Goal: Task Accomplishment & Management: Use online tool/utility

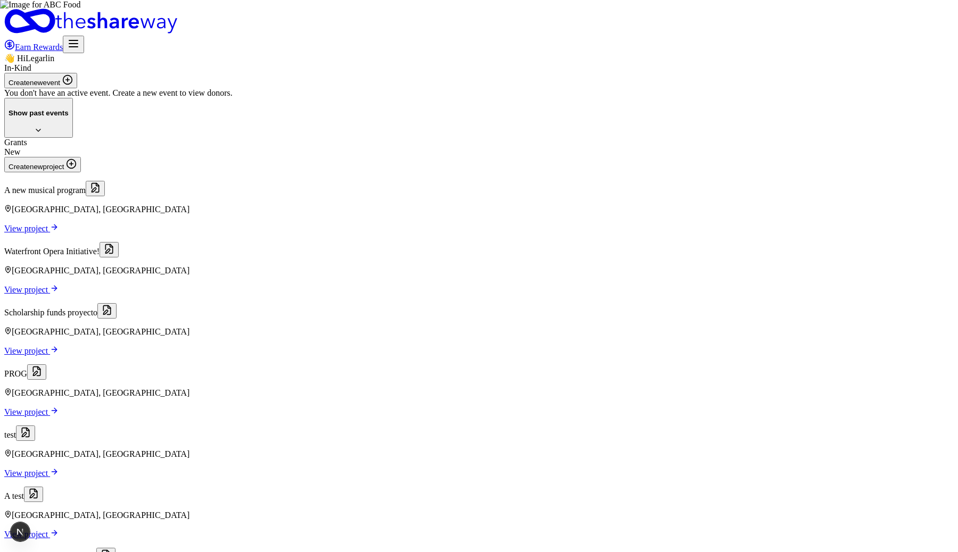
click at [69, 117] on h4 "Show past events" at bounding box center [39, 113] width 60 height 8
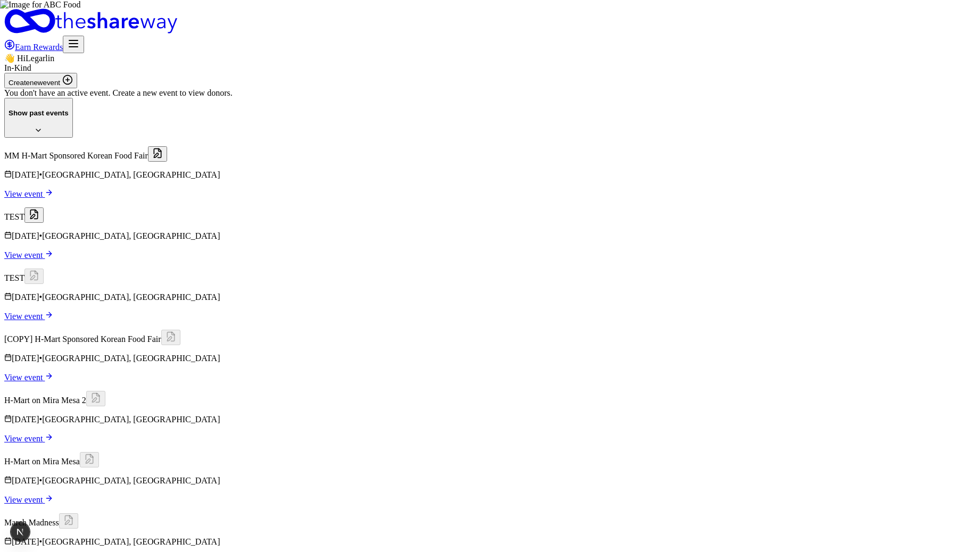
scroll to position [122, 0]
click at [53, 189] on link "View event" at bounding box center [28, 193] width 49 height 9
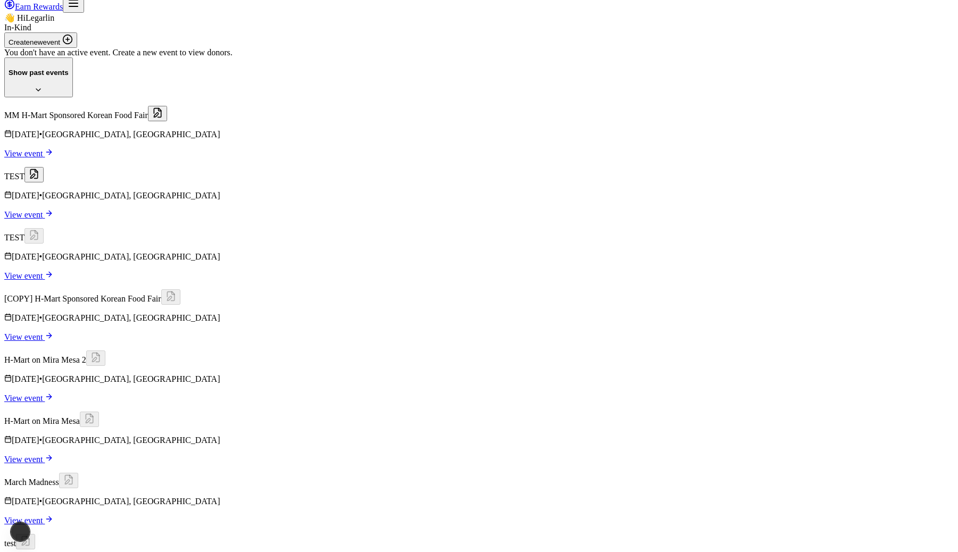
scroll to position [0, 0]
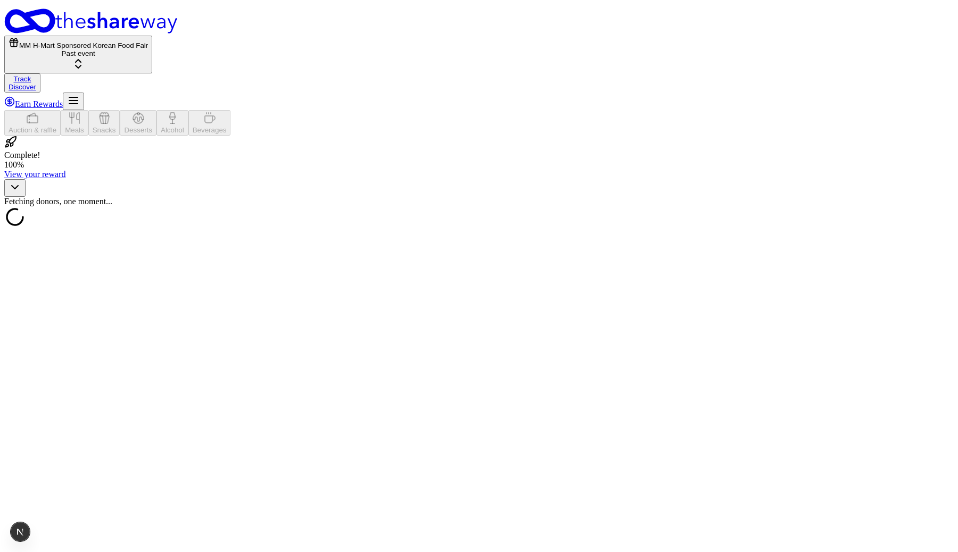
click at [31, 75] on link "Track" at bounding box center [23, 79] width 18 height 8
